Goal: Check status

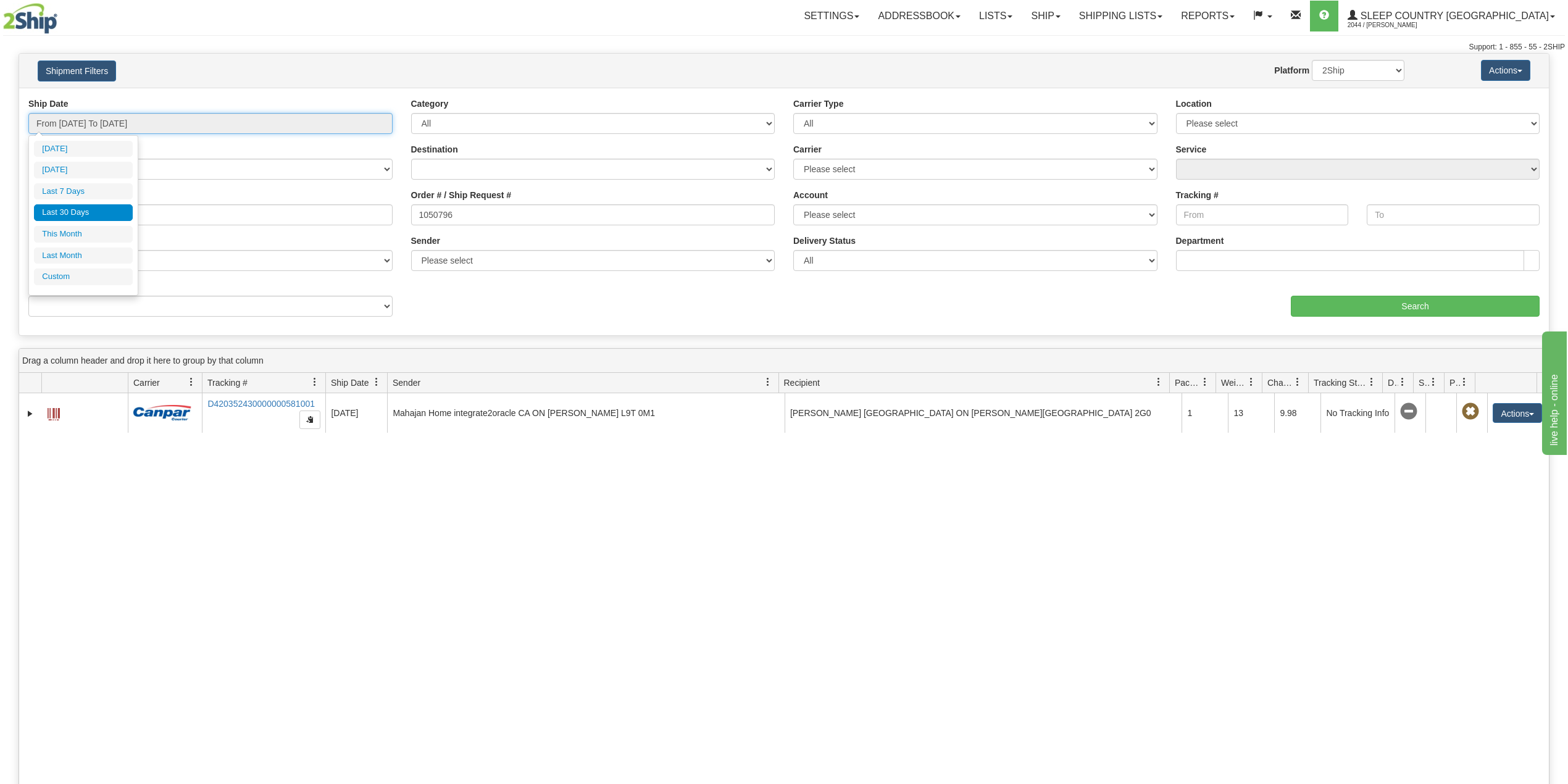
click at [89, 122] on input "From [DATE] To [DATE]" at bounding box center [211, 122] width 364 height 21
click at [77, 215] on li "Last 30 Days" at bounding box center [84, 212] width 99 height 17
click at [100, 215] on input "Reference / PO" at bounding box center [211, 214] width 364 height 21
click at [1069, 5] on link "Ship" at bounding box center [1046, 16] width 48 height 31
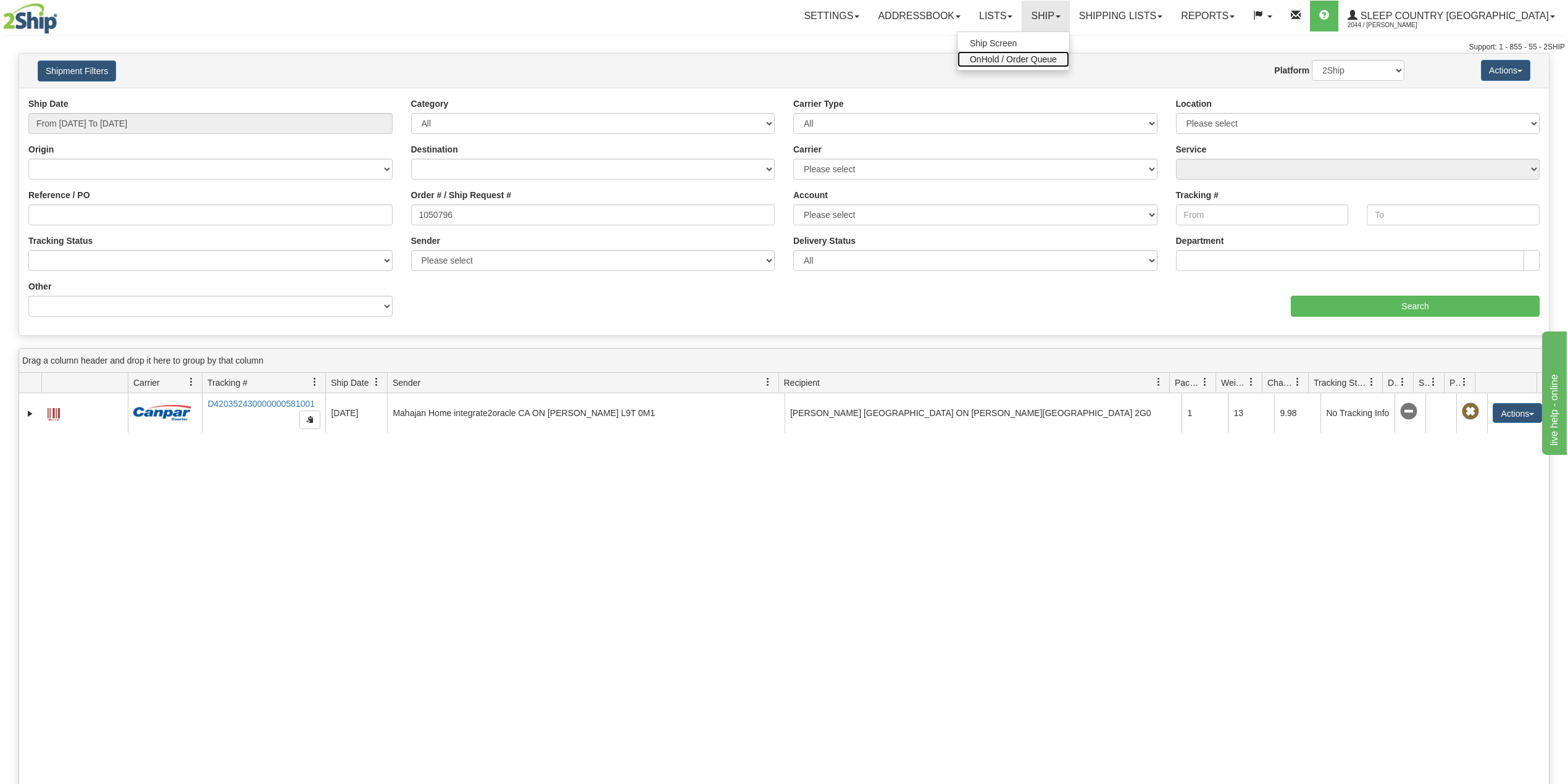
click at [1057, 56] on span "OnHold / Order Queue" at bounding box center [1013, 59] width 87 height 10
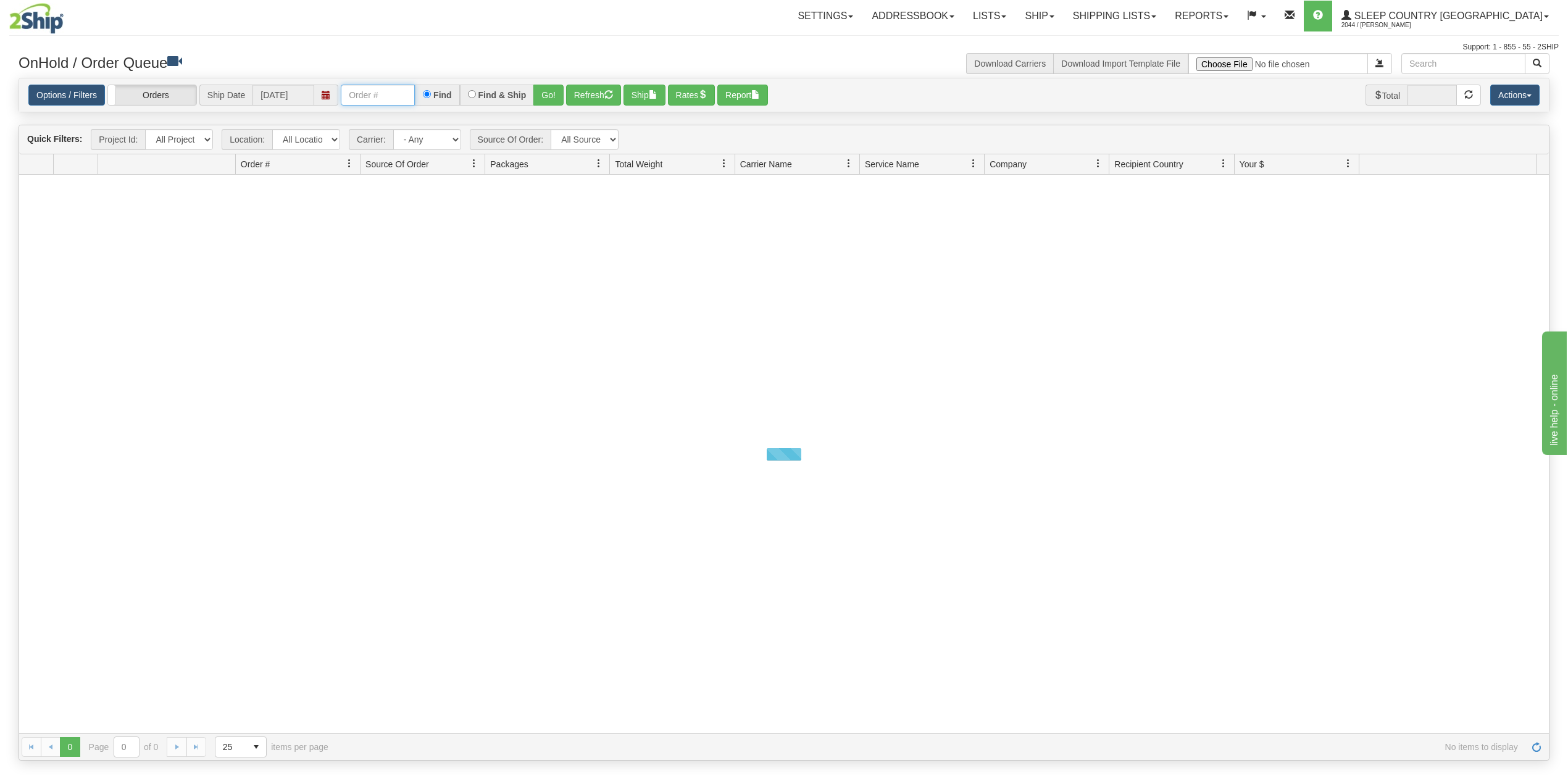
drag, startPoint x: 403, startPoint y: 96, endPoint x: 423, endPoint y: 106, distance: 22.4
click at [403, 96] on input "text" at bounding box center [377, 95] width 74 height 21
paste input "9002H993331"
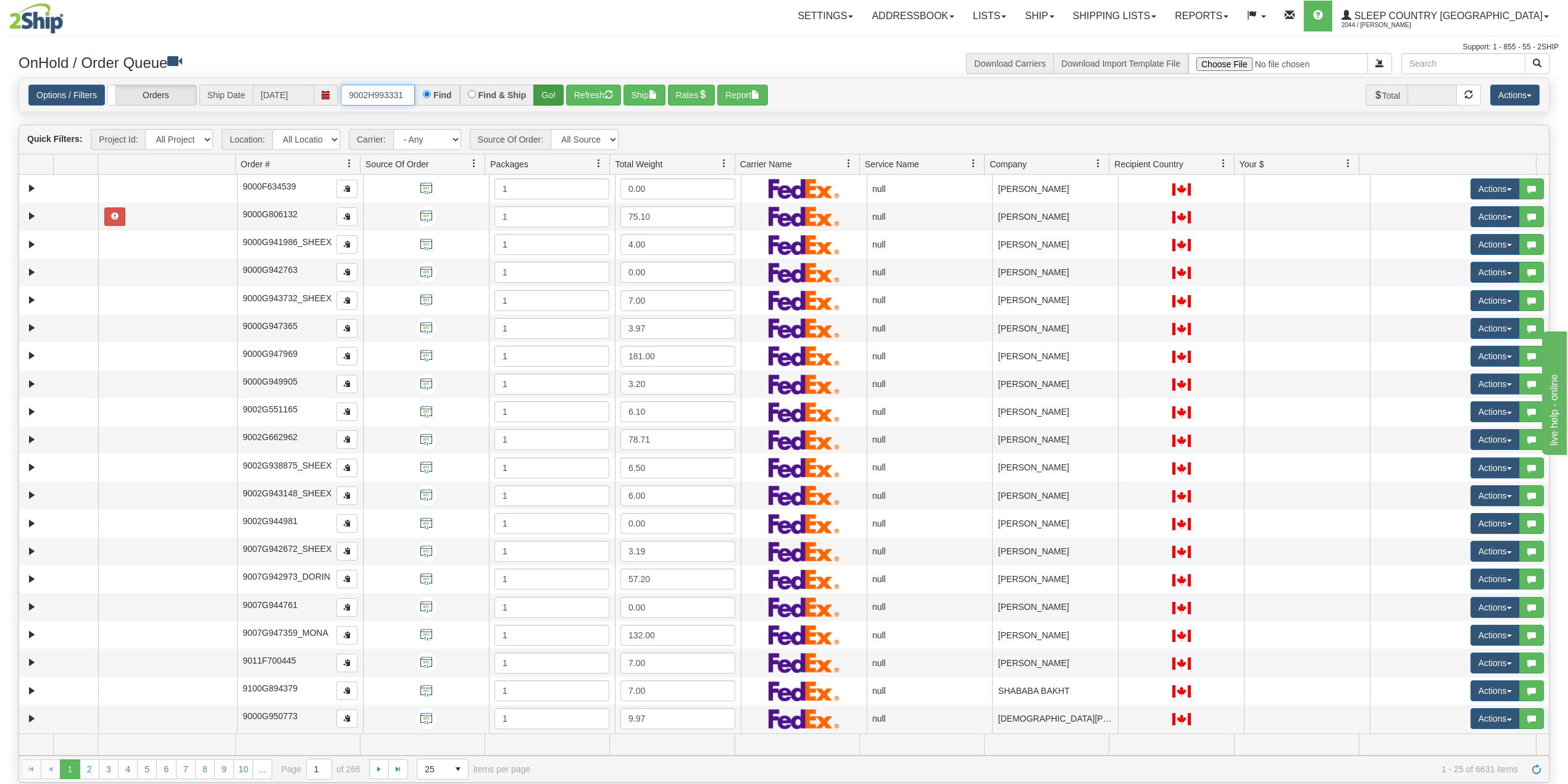
type input "9002H993331"
click at [551, 96] on button "Go!" at bounding box center [548, 95] width 31 height 21
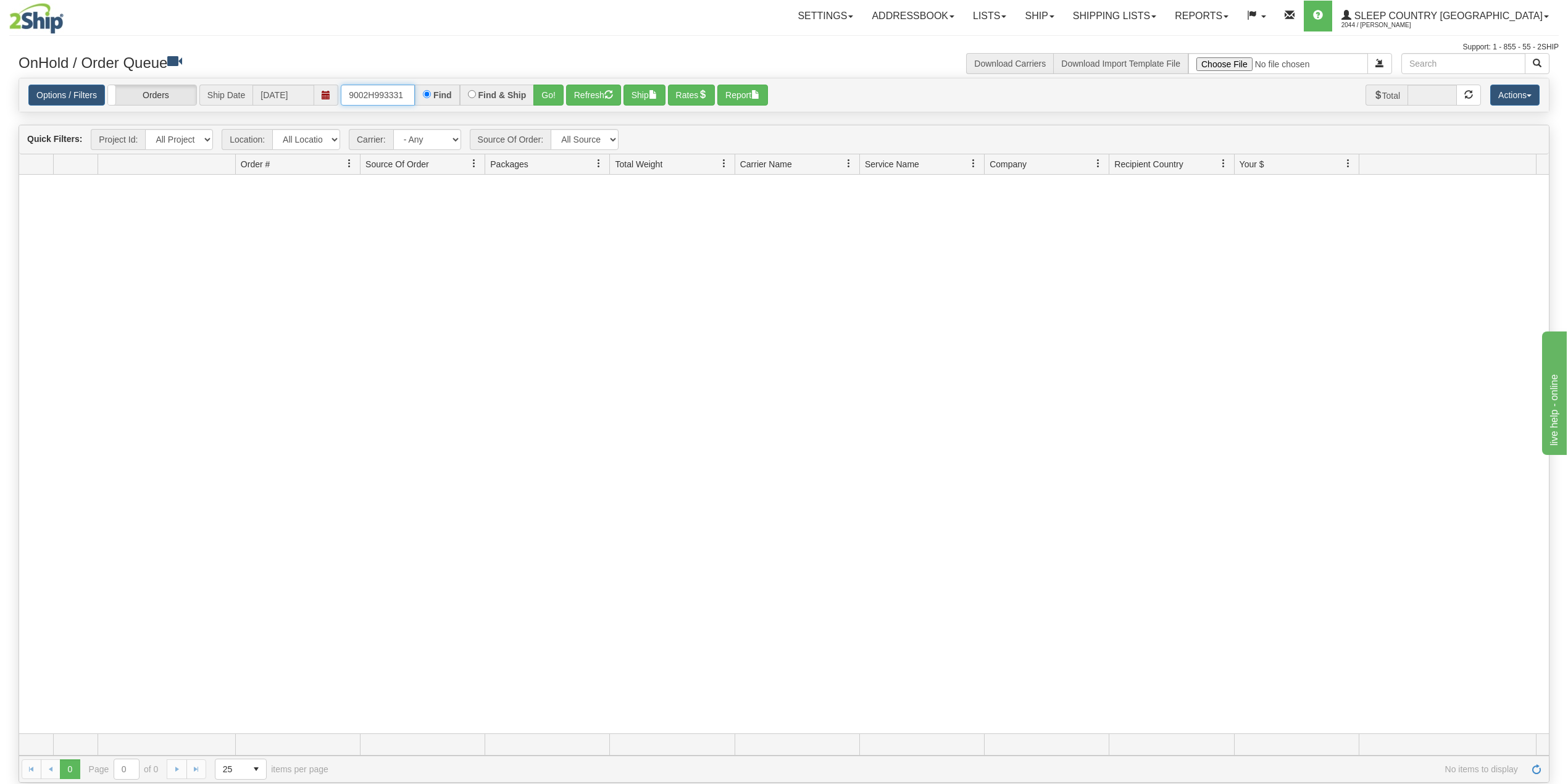
click at [407, 94] on input "9002H993331" at bounding box center [377, 95] width 74 height 21
click at [673, 17] on div "Settings Shipping Preferences Fields Preferences New Addressbook Recipients" at bounding box center [918, 16] width 1282 height 31
